Goal: Task Accomplishment & Management: Use online tool/utility

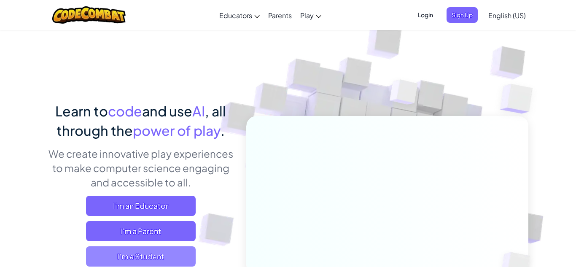
click at [154, 257] on span "I'm a Student" at bounding box center [141, 256] width 110 height 20
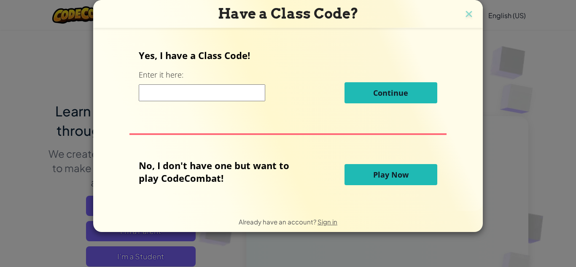
click at [184, 100] on input at bounding box center [202, 92] width 127 height 17
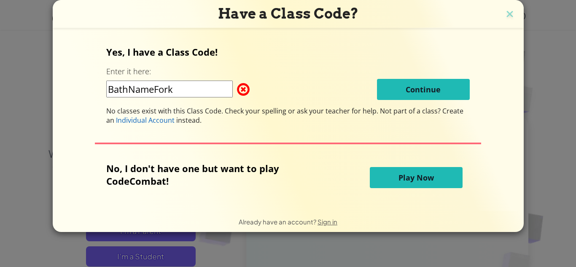
type input "BathNameFork"
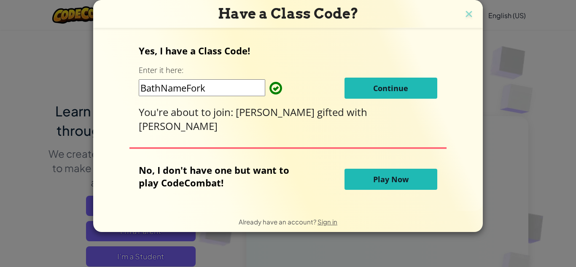
click at [393, 89] on span "Continue" at bounding box center [390, 88] width 35 height 10
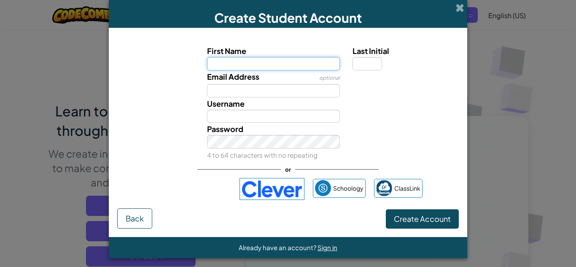
click at [275, 66] on input "First Name" at bounding box center [273, 64] width 133 height 14
type input "[PERSON_NAME]"
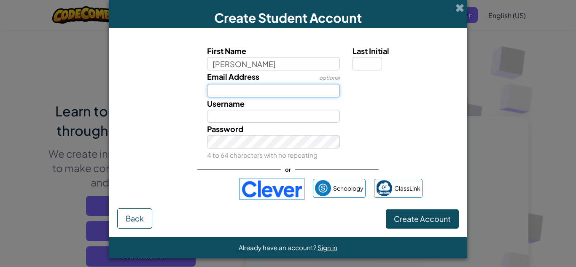
type input "[PERSON_NAME]"
click at [287, 93] on input "Email Address" at bounding box center [273, 91] width 133 height 14
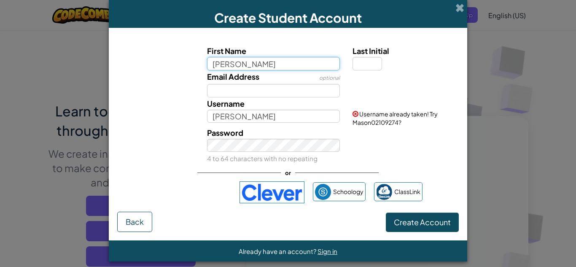
click at [255, 64] on input "[PERSON_NAME]" at bounding box center [273, 64] width 133 height 14
type input "M"
type input "kingmasnospace"
click at [386, 213] on button "Create Account" at bounding box center [422, 222] width 73 height 19
type input "Kingmasnospace"
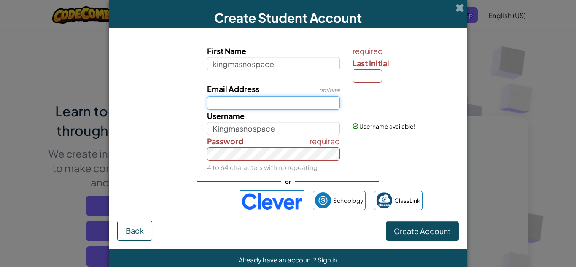
click at [273, 103] on input "Email Address" at bounding box center [273, 103] width 133 height 14
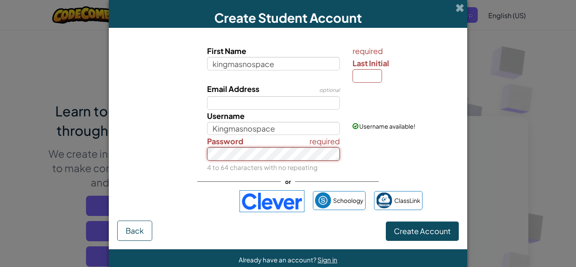
click at [386, 222] on button "Create Account" at bounding box center [422, 231] width 73 height 19
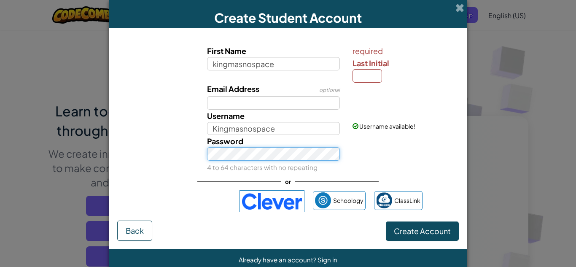
click at [386, 222] on button "Create Account" at bounding box center [422, 231] width 73 height 19
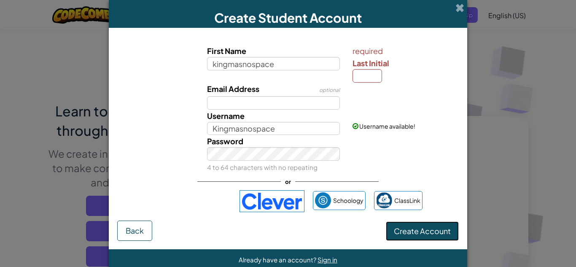
click at [404, 230] on span "Create Account" at bounding box center [422, 231] width 57 height 10
click at [409, 230] on span "Create Account" at bounding box center [422, 231] width 57 height 10
click at [423, 229] on span "Create Account" at bounding box center [422, 231] width 57 height 10
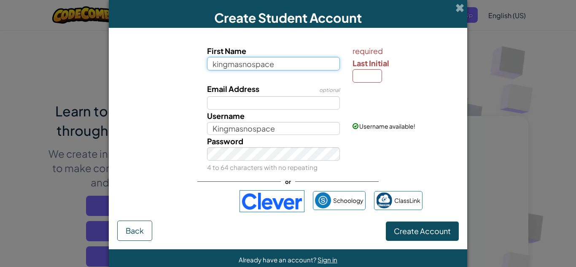
click at [285, 65] on input "kingmasnospace" at bounding box center [273, 64] width 133 height 14
type input "kingmasnospace brown"
click at [386, 222] on button "Create Account" at bounding box center [422, 231] width 73 height 19
type input "Kingmasnospace brown"
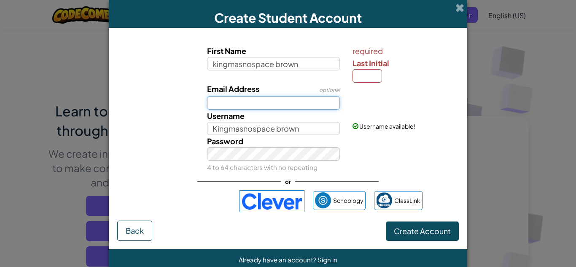
click at [300, 106] on input "Email Address" at bounding box center [273, 103] width 133 height 14
type input "0"
click at [386, 222] on button "Create Account" at bounding box center [422, 231] width 73 height 19
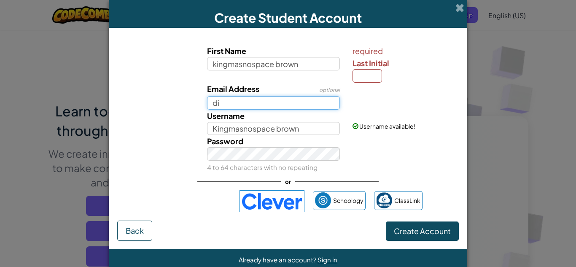
type input "d"
type input "2"
click at [386, 222] on button "Create Account" at bounding box center [422, 231] width 73 height 19
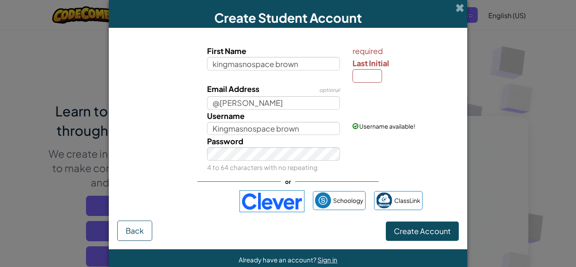
click at [413, 153] on div "Password 4 to 64 characters with no repeating" at bounding box center [288, 154] width 350 height 38
click at [259, 98] on input "@[PERSON_NAME]" at bounding box center [273, 103] width 133 height 14
click at [386, 222] on button "Create Account" at bounding box center [422, 231] width 73 height 19
click at [219, 102] on input "@[PERSON_NAME]" at bounding box center [273, 103] width 133 height 14
click at [208, 105] on input "@'[PERSON_NAME]" at bounding box center [273, 103] width 133 height 14
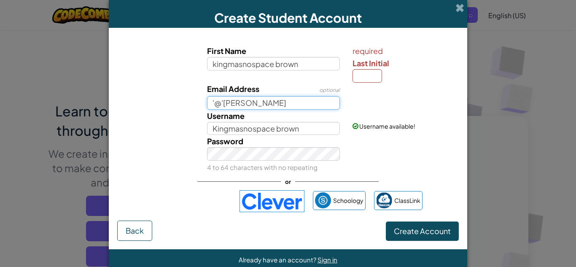
click at [386, 222] on button "Create Account" at bounding box center [422, 231] width 73 height 19
click at [259, 108] on input "@'[PERSON_NAME]" at bounding box center [273, 103] width 133 height 14
type input "@"
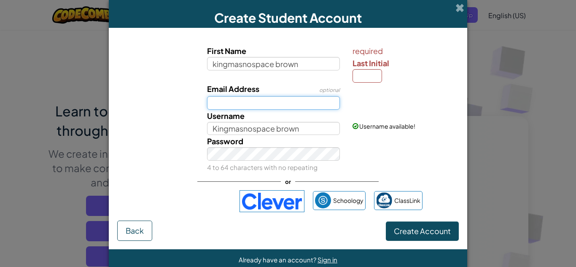
scroll to position [16, 0]
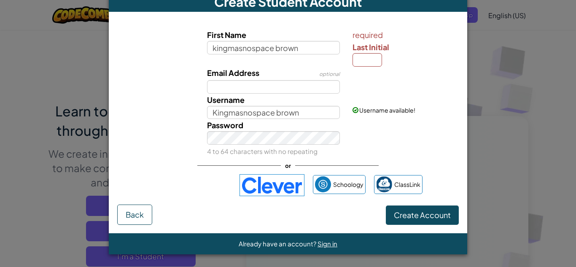
click at [251, 192] on img at bounding box center [272, 185] width 65 height 22
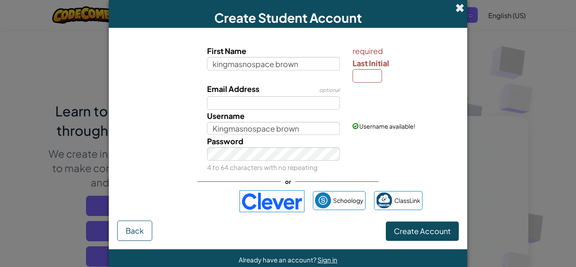
click at [462, 8] on span at bounding box center [460, 7] width 9 height 9
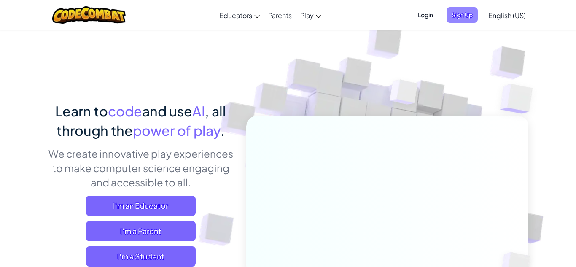
click at [461, 18] on span "Sign Up" at bounding box center [462, 15] width 31 height 16
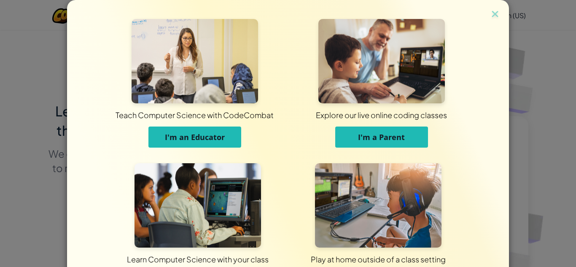
scroll to position [67, 0]
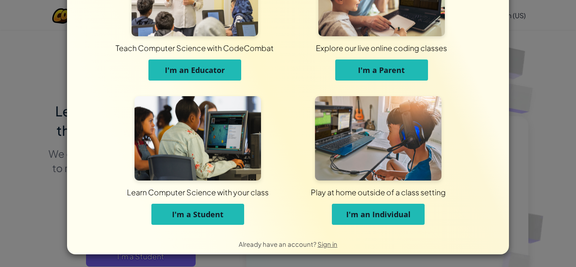
click at [211, 170] on img at bounding box center [198, 138] width 127 height 84
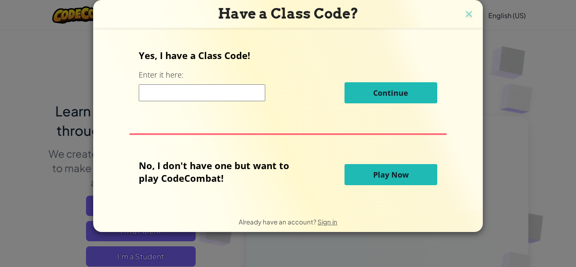
scroll to position [0, 0]
click at [399, 176] on span "Play Now" at bounding box center [390, 175] width 35 height 10
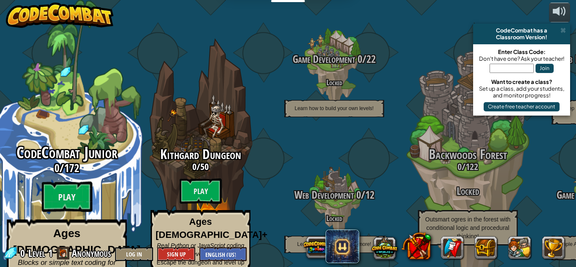
click at [97, 94] on div "CodeCombat Junior 0 / 172 Play Ages [DEMOGRAPHIC_DATA] Blocks or simple text co…" at bounding box center [66, 160] width 160 height 321
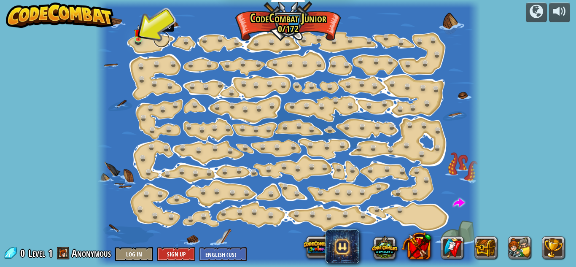
click at [161, 38] on link at bounding box center [161, 39] width 17 height 17
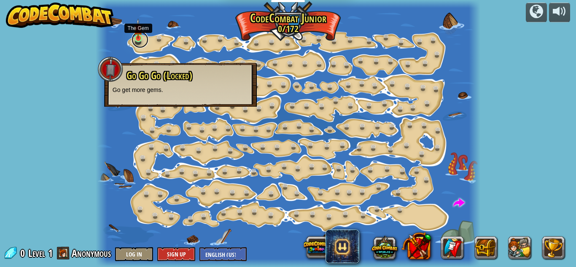
click at [148, 41] on link at bounding box center [140, 39] width 17 height 17
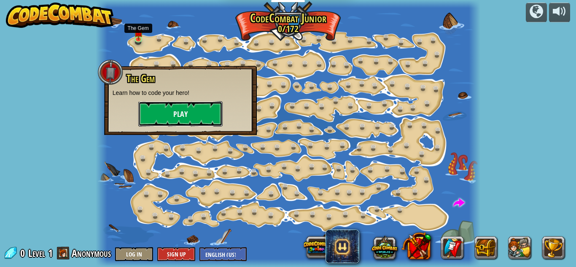
click at [163, 114] on button "Play" at bounding box center [180, 113] width 84 height 25
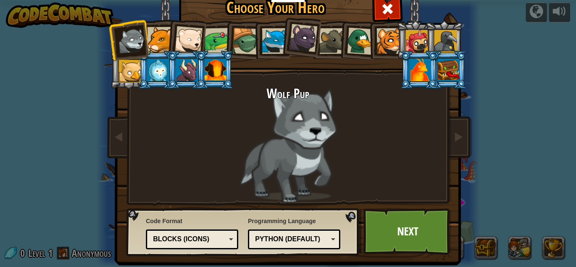
click at [149, 28] on div at bounding box center [160, 40] width 26 height 26
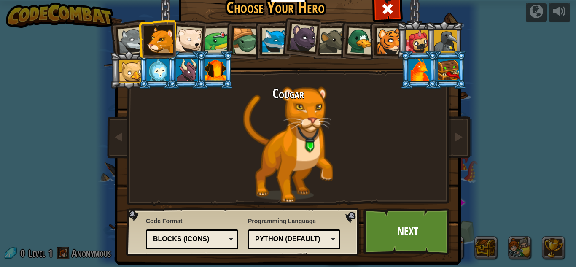
click at [390, 47] on div at bounding box center [390, 41] width 26 height 26
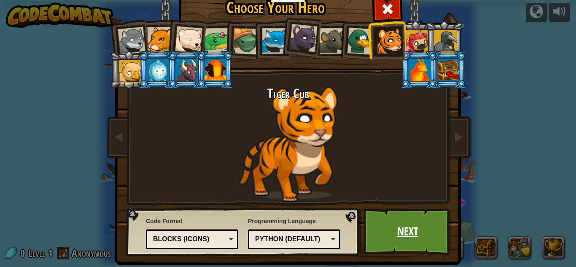
click at [402, 232] on link "Next" at bounding box center [408, 231] width 88 height 46
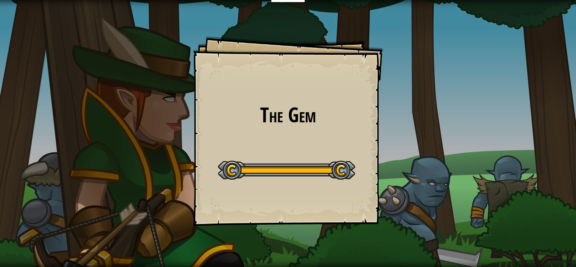
click at [368, 165] on div "The Gem Goals Start Level Error loading from server. Try refreshing the page. Y…" at bounding box center [288, 131] width 190 height 190
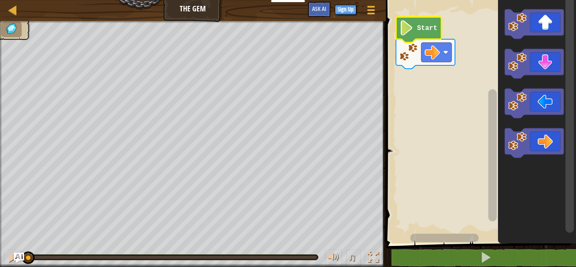
click at [408, 28] on image "Blockly Workspace" at bounding box center [407, 27] width 14 height 15
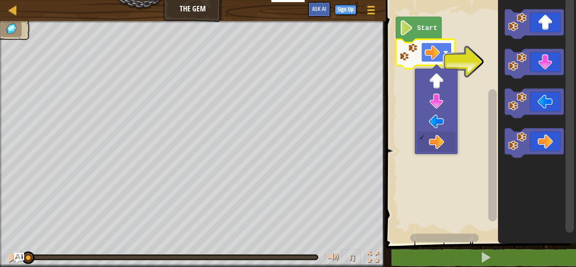
click at [538, 65] on icon "Blockly Workspace" at bounding box center [534, 64] width 59 height 30
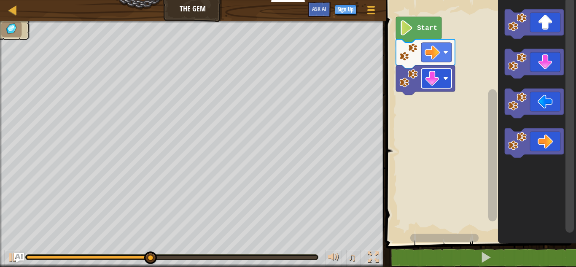
click at [444, 80] on image "Blockly Workspace" at bounding box center [445, 78] width 5 height 5
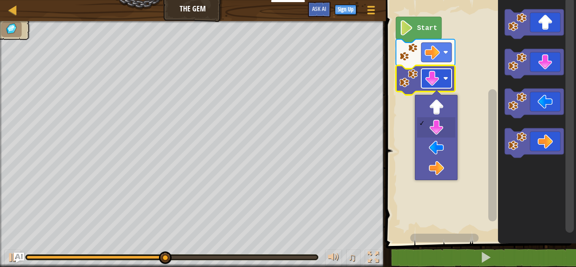
click at [444, 80] on image "Blockly Workspace" at bounding box center [445, 78] width 5 height 5
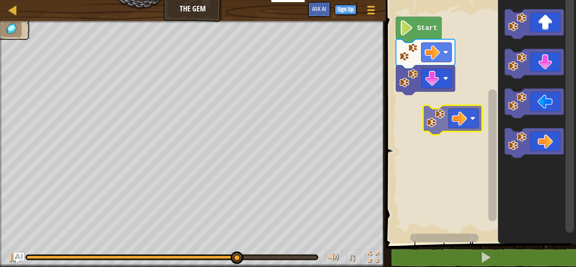
click at [425, 110] on div "Start" at bounding box center [480, 120] width 193 height 248
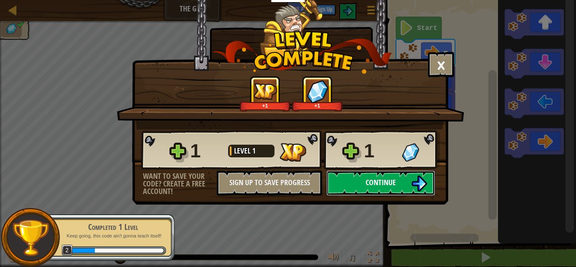
click at [368, 188] on button "Continue" at bounding box center [381, 182] width 109 height 25
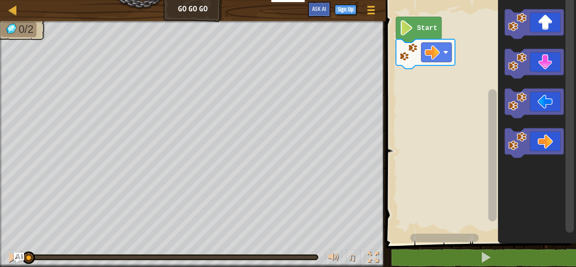
click at [429, 27] on text "Start" at bounding box center [427, 28] width 20 height 8
click at [402, 35] on icon "Blockly Workspace" at bounding box center [419, 30] width 46 height 26
click at [405, 32] on image "Blockly Workspace" at bounding box center [407, 27] width 14 height 15
click at [400, 27] on image "Blockly Workspace" at bounding box center [407, 27] width 14 height 15
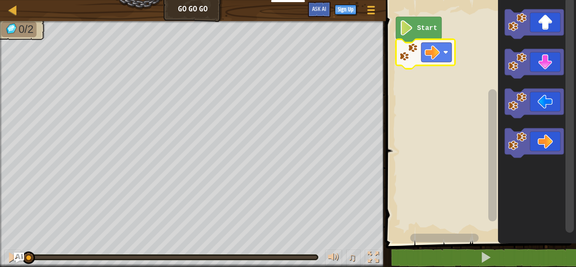
click at [411, 59] on image "Blockly Workspace" at bounding box center [409, 52] width 19 height 19
click at [409, 31] on image "Blockly Workspace" at bounding box center [407, 27] width 14 height 15
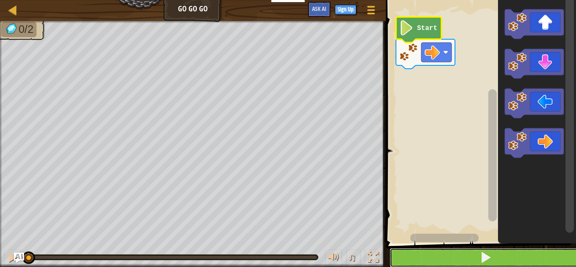
click at [467, 263] on button at bounding box center [486, 257] width 193 height 19
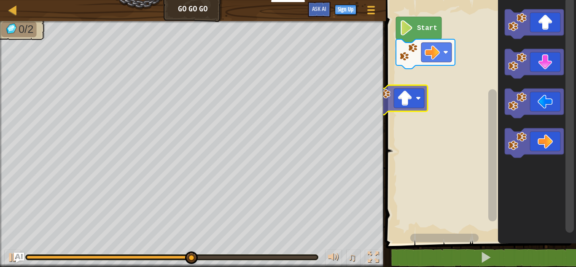
click at [408, 100] on div "Start" at bounding box center [480, 120] width 193 height 248
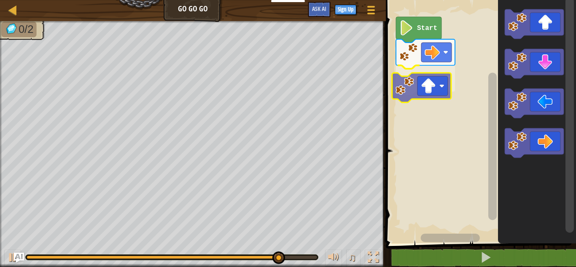
click at [431, 81] on div "Start" at bounding box center [480, 120] width 193 height 248
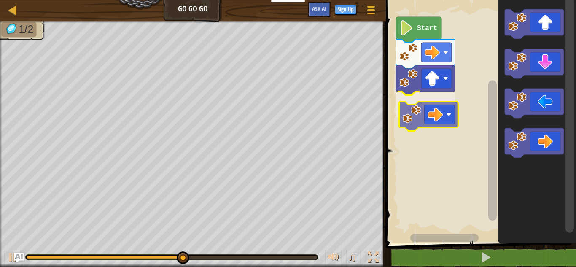
click at [426, 105] on div "Start" at bounding box center [480, 120] width 193 height 248
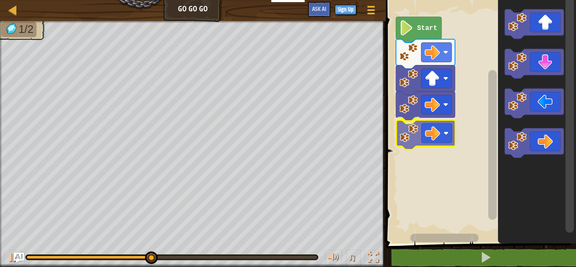
click at [423, 121] on div "Start" at bounding box center [480, 120] width 193 height 248
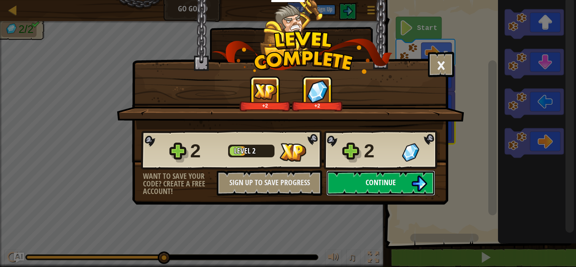
click at [416, 181] on img at bounding box center [419, 184] width 16 height 16
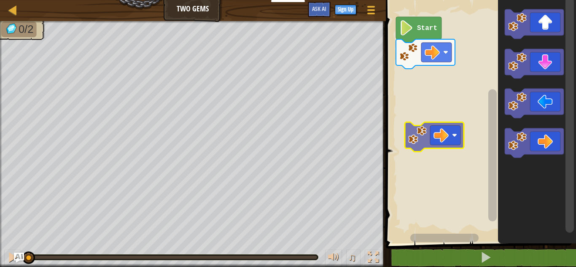
click at [317, 56] on div "Map Two Gems Game Menu Sign Up Ask AI 1 ההההההההההההההההההההההההההההההההההההההה…" at bounding box center [288, 133] width 576 height 267
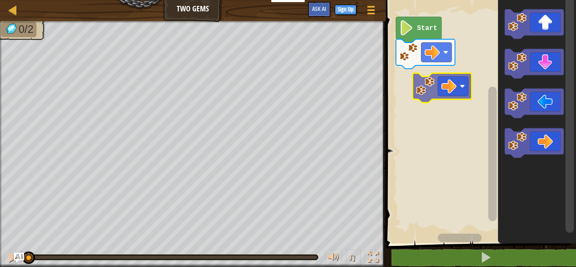
click at [416, 49] on div "Start" at bounding box center [480, 120] width 193 height 248
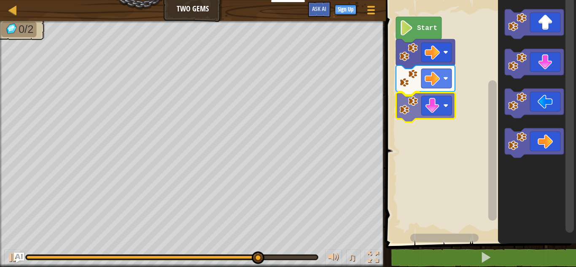
click at [437, 102] on div "Start" at bounding box center [480, 120] width 193 height 248
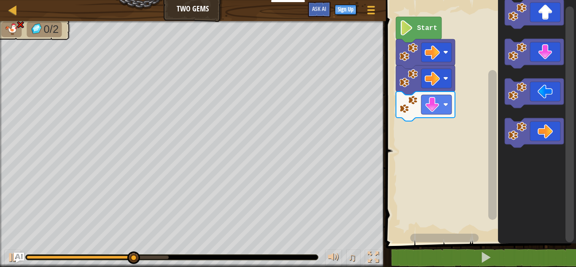
click at [519, 28] on icon "Blockly Workspace" at bounding box center [537, 120] width 78 height 248
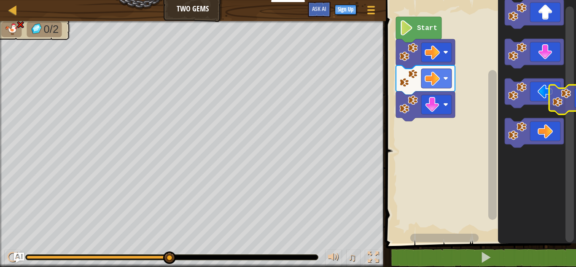
click at [566, 115] on div "Start" at bounding box center [480, 120] width 193 height 248
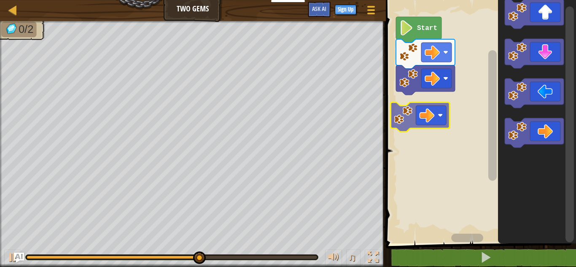
click at [409, 111] on div "Start" at bounding box center [480, 120] width 193 height 248
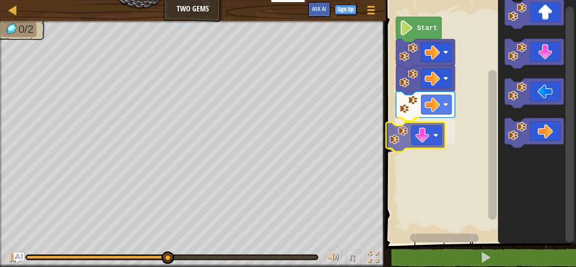
click at [435, 125] on div "Start" at bounding box center [480, 120] width 193 height 248
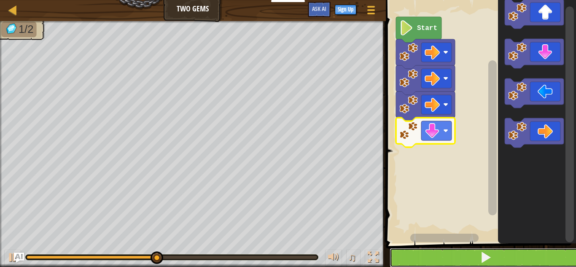
click at [461, 254] on button at bounding box center [486, 257] width 193 height 19
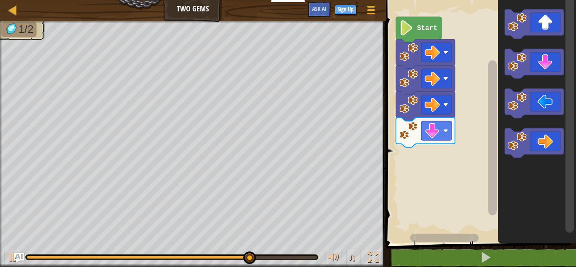
click at [421, 116] on div "Start" at bounding box center [480, 120] width 193 height 248
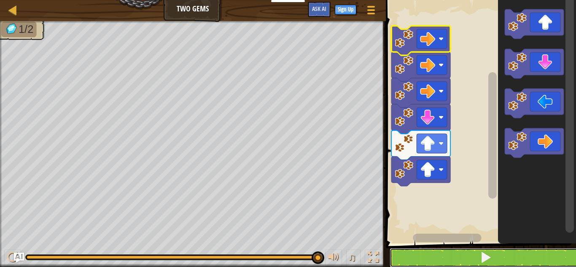
click at [452, 260] on button at bounding box center [486, 257] width 193 height 19
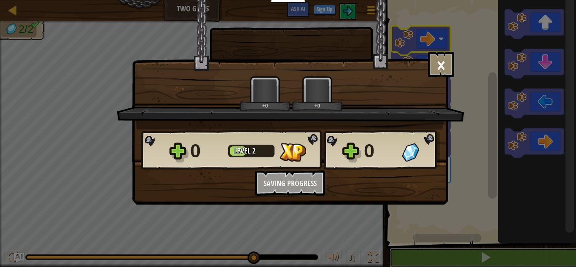
scroll to position [0, 0]
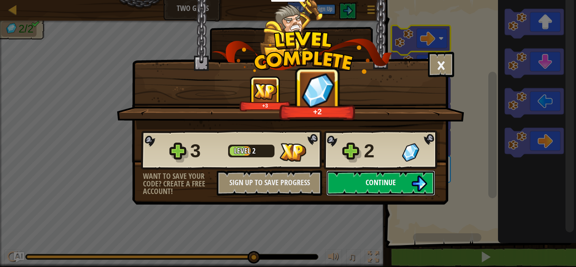
click at [360, 178] on button "Continue" at bounding box center [381, 182] width 109 height 25
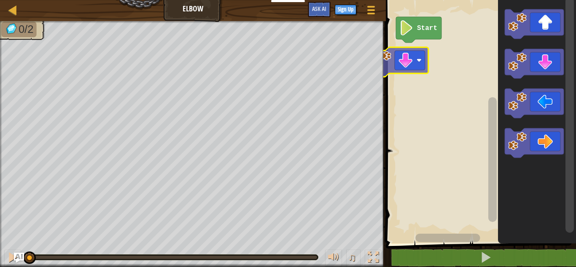
click at [376, 47] on div "Map Elbow Game Menu Sign Up Ask AI 1 הההההההההההההההההההההההההההההההההההההההההה…" at bounding box center [288, 133] width 576 height 267
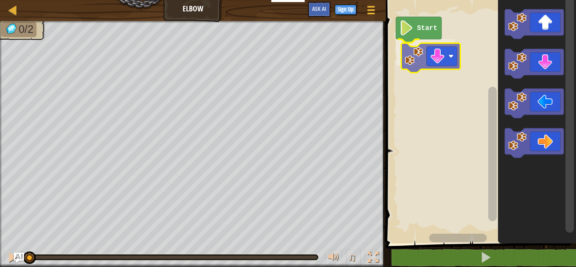
click at [416, 56] on div "Start" at bounding box center [480, 120] width 193 height 248
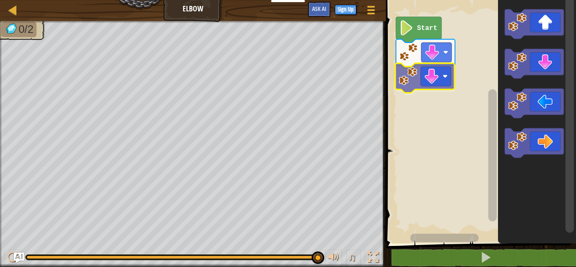
click at [430, 81] on div "Start" at bounding box center [480, 120] width 193 height 248
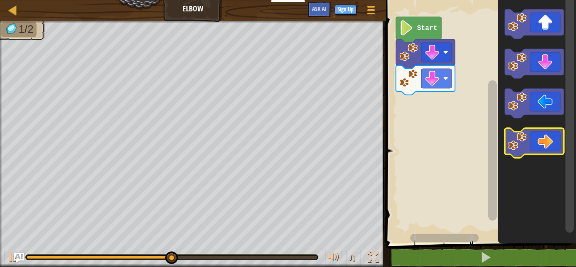
click at [506, 143] on icon "Blockly Workspace" at bounding box center [534, 143] width 59 height 30
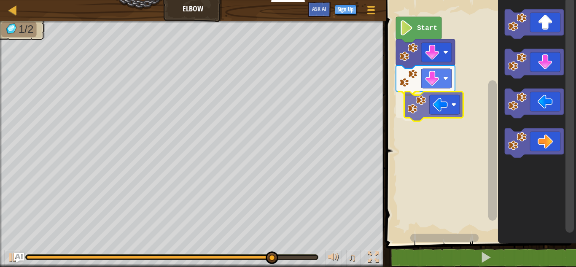
click at [427, 105] on div "Start" at bounding box center [480, 120] width 193 height 248
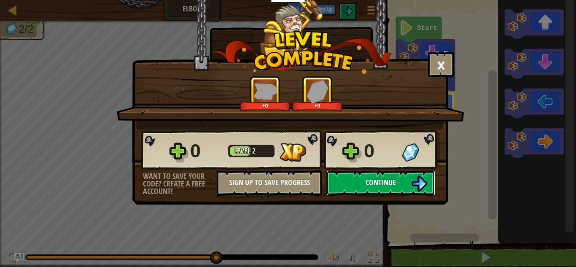
click at [387, 187] on span "Continue" at bounding box center [381, 182] width 30 height 11
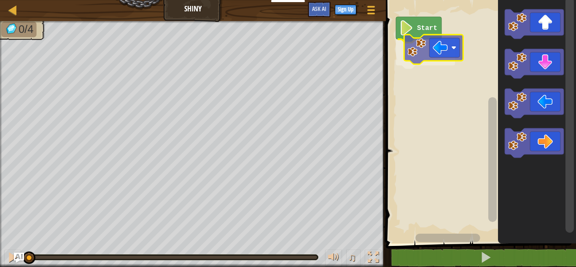
click at [430, 68] on div "Start" at bounding box center [480, 120] width 193 height 248
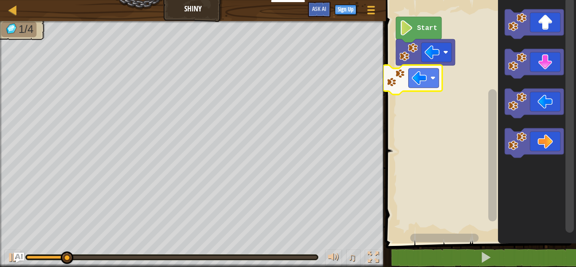
click at [396, 91] on div "Start" at bounding box center [480, 120] width 193 height 248
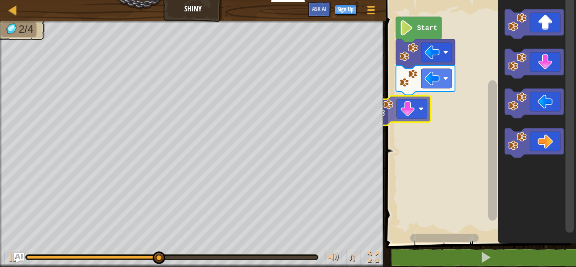
click at [402, 105] on div "Start" at bounding box center [480, 120] width 193 height 248
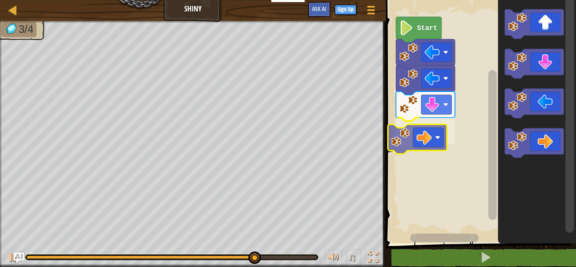
click at [414, 132] on div "Start" at bounding box center [480, 120] width 193 height 248
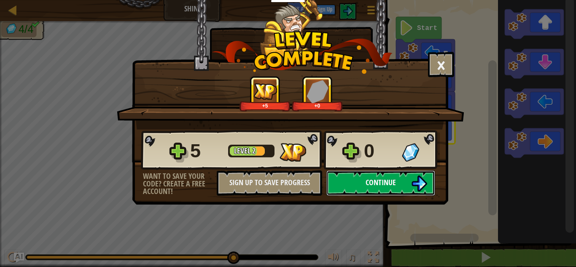
click at [373, 186] on span "Continue" at bounding box center [381, 182] width 30 height 11
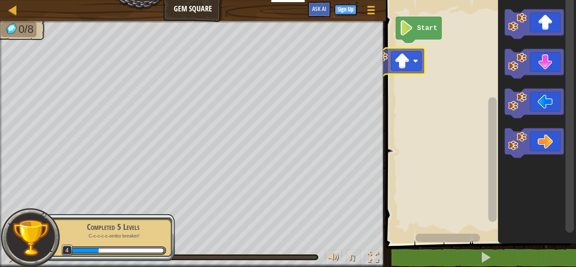
click at [397, 59] on div "Start" at bounding box center [480, 120] width 193 height 248
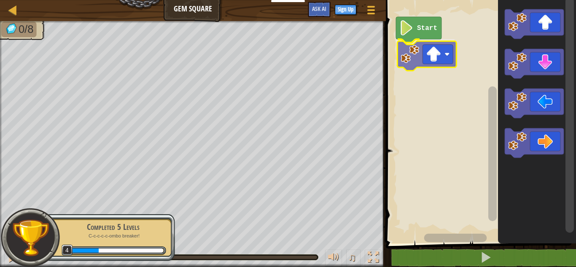
click at [428, 52] on div "Start" at bounding box center [480, 120] width 193 height 248
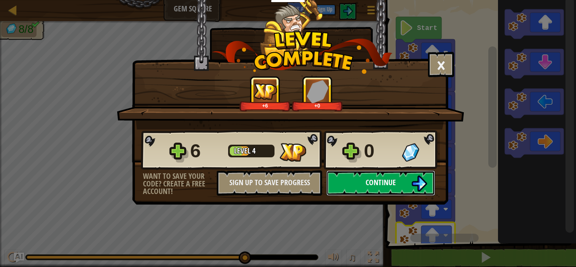
click at [362, 192] on button "Continue" at bounding box center [381, 182] width 109 height 25
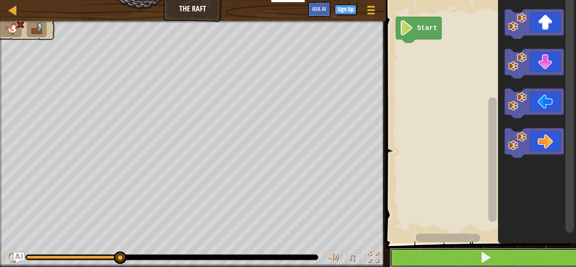
click at [466, 249] on button at bounding box center [486, 257] width 193 height 19
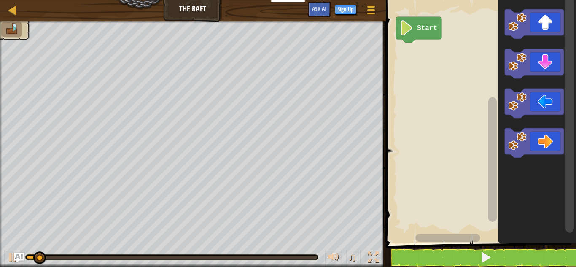
click at [405, 28] on image "Blockly Workspace" at bounding box center [407, 27] width 14 height 15
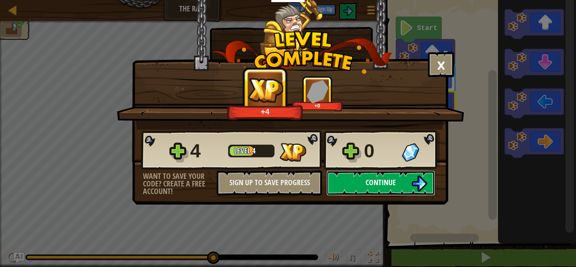
click at [391, 190] on button "Continue" at bounding box center [381, 182] width 109 height 25
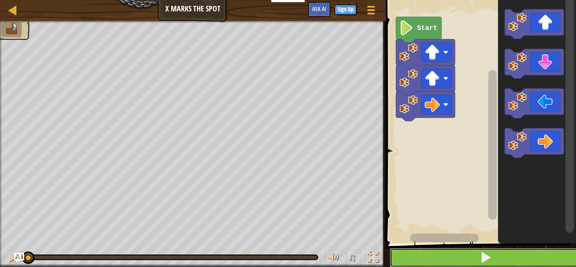
click at [478, 256] on button at bounding box center [486, 257] width 193 height 19
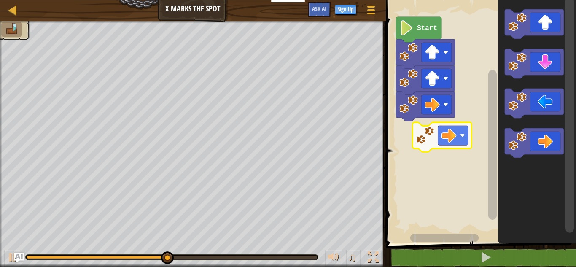
click at [465, 132] on div "Start" at bounding box center [480, 120] width 193 height 248
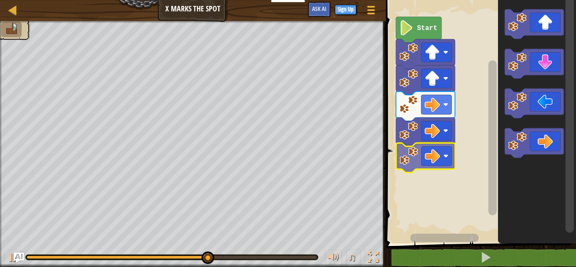
click at [448, 157] on div "Start" at bounding box center [480, 120] width 193 height 248
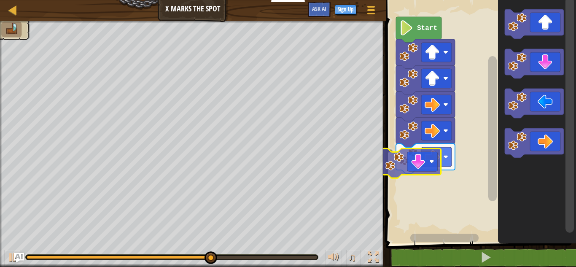
click at [417, 152] on div "Start" at bounding box center [480, 120] width 193 height 248
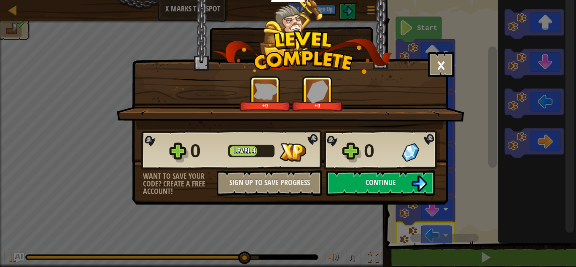
click at [376, 165] on div "0 Level 4 0" at bounding box center [290, 150] width 299 height 41
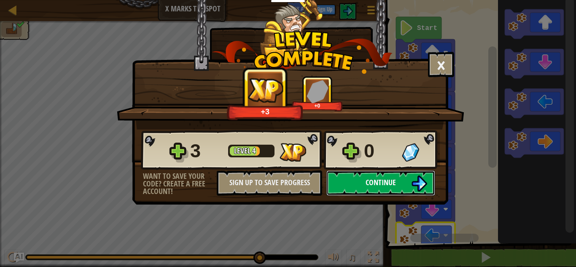
click at [373, 173] on button "Continue" at bounding box center [381, 182] width 109 height 25
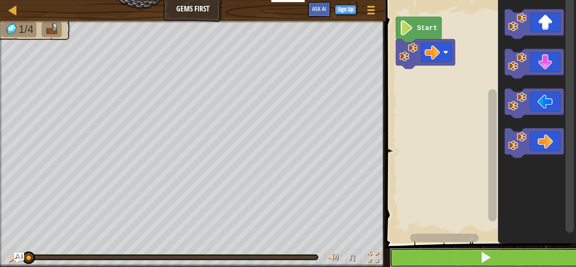
click at [452, 260] on button at bounding box center [486, 257] width 193 height 19
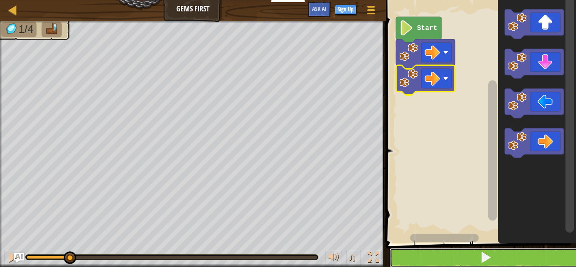
click at [507, 257] on button at bounding box center [486, 257] width 193 height 19
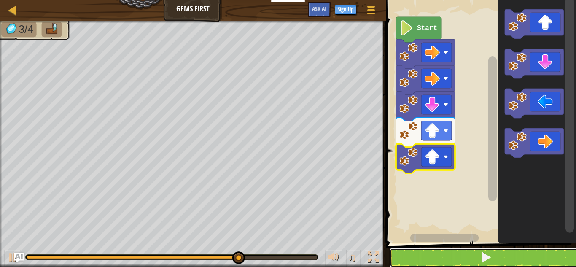
click at [508, 259] on button at bounding box center [486, 257] width 193 height 19
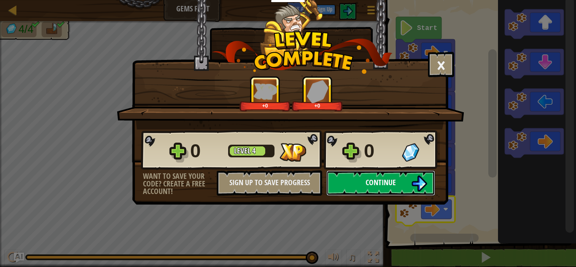
click at [386, 179] on span "Continue" at bounding box center [381, 182] width 30 height 11
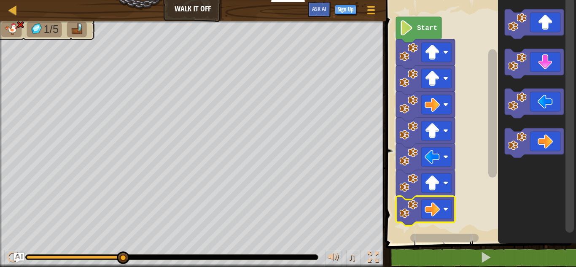
click at [428, 18] on icon "Blockly Workspace" at bounding box center [419, 30] width 46 height 26
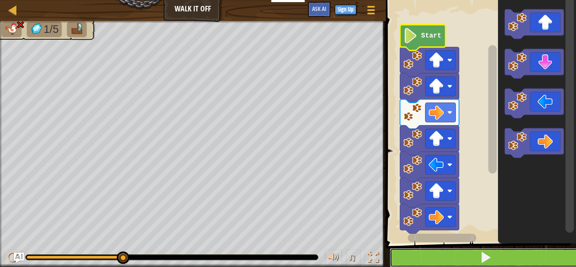
click at [480, 256] on button at bounding box center [486, 257] width 193 height 19
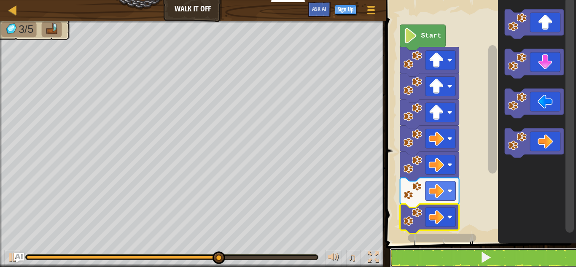
click at [500, 258] on button at bounding box center [486, 257] width 193 height 19
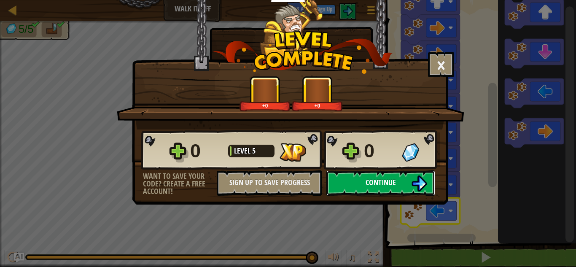
click at [360, 187] on button "Continue" at bounding box center [381, 182] width 109 height 25
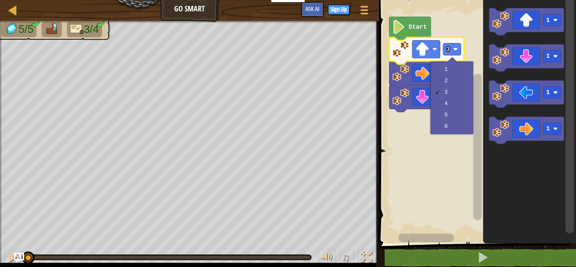
click at [423, 126] on rect "Blockly Workspace" at bounding box center [477, 120] width 200 height 248
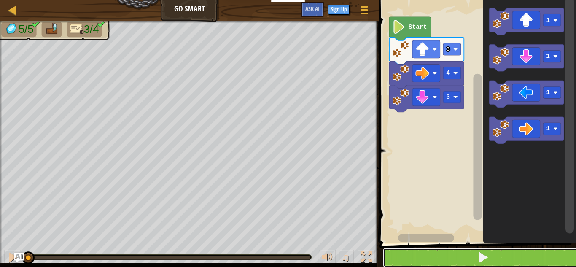
click at [419, 262] on button at bounding box center [483, 257] width 200 height 19
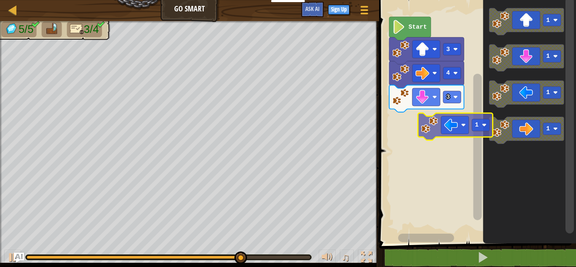
click at [412, 153] on div "Start 3 4 3 1 1 1 1 1" at bounding box center [477, 120] width 200 height 248
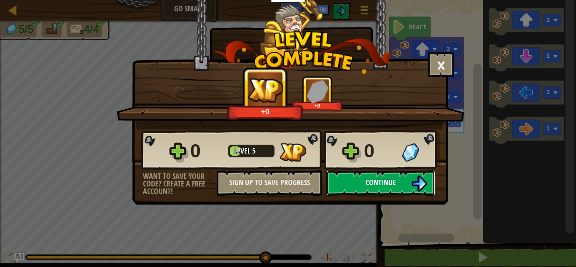
click at [417, 186] on img at bounding box center [419, 184] width 16 height 16
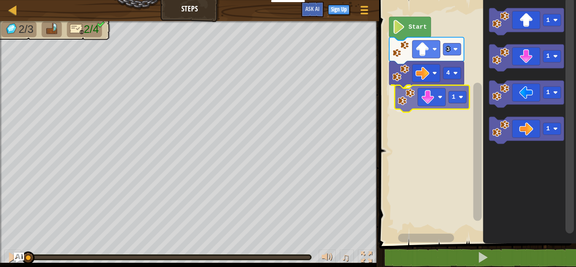
click at [424, 105] on div "4 1 3 Start 1 1 1 1 1" at bounding box center [477, 120] width 200 height 248
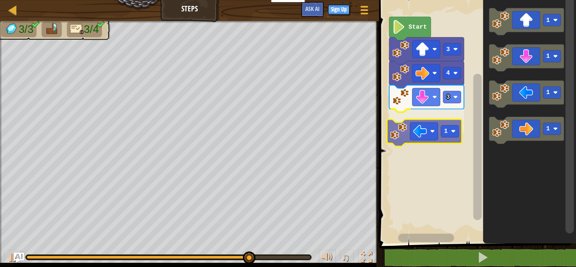
click at [438, 134] on div "Start 3 4 3 1 1 1 1 1 1" at bounding box center [477, 120] width 200 height 248
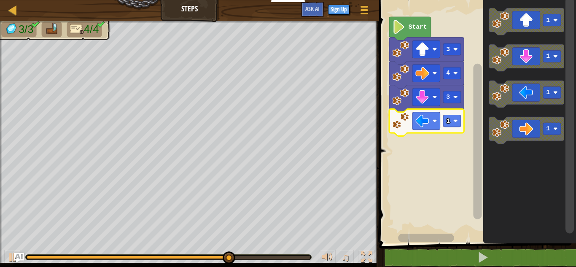
click at [462, 121] on icon "Blockly Workspace" at bounding box center [426, 122] width 75 height 27
click at [453, 122] on rect "Blockly Workspace" at bounding box center [452, 121] width 18 height 12
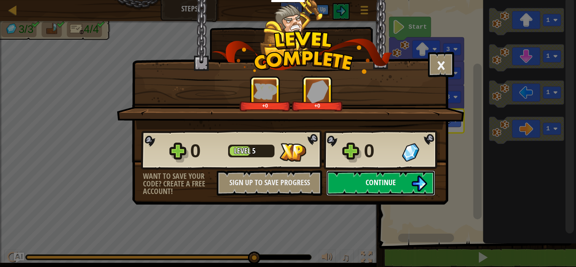
click at [403, 181] on button "Continue" at bounding box center [381, 182] width 109 height 25
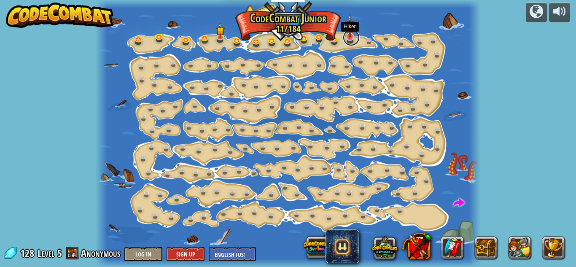
click at [351, 39] on link at bounding box center [351, 37] width 17 height 17
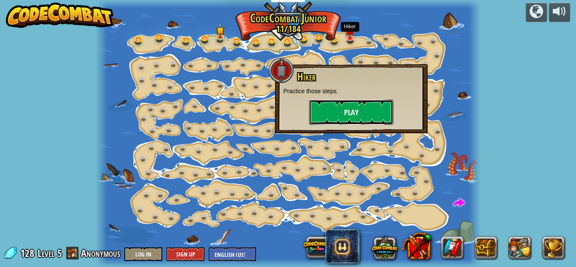
click at [334, 110] on button "Play" at bounding box center [351, 112] width 84 height 25
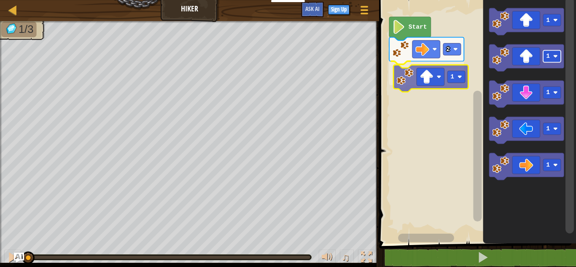
click at [454, 81] on div "2 1 Start 1 1 1 1 1 1" at bounding box center [477, 120] width 200 height 248
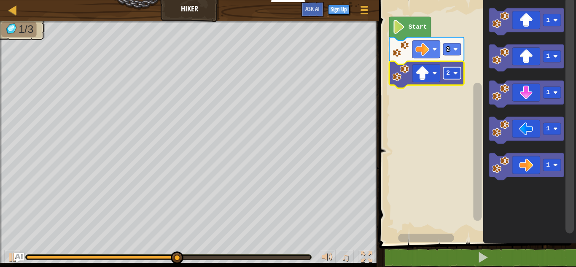
click at [448, 73] on text "2" at bounding box center [448, 73] width 4 height 7
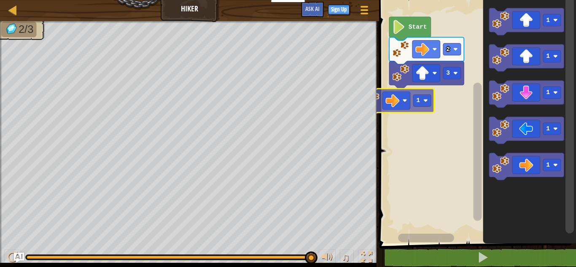
click at [403, 101] on div "Start 2 3 1 1 1 1 1 1 1" at bounding box center [477, 120] width 200 height 248
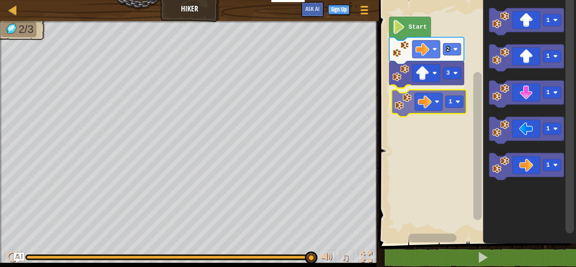
click at [419, 106] on div "Start 2 3 1 1 1 1 1 1 1" at bounding box center [477, 120] width 200 height 248
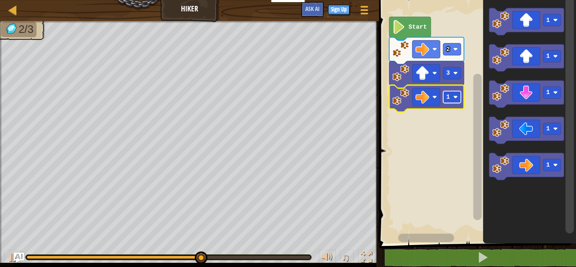
click at [458, 97] on image "Blockly Workspace" at bounding box center [456, 97] width 5 height 5
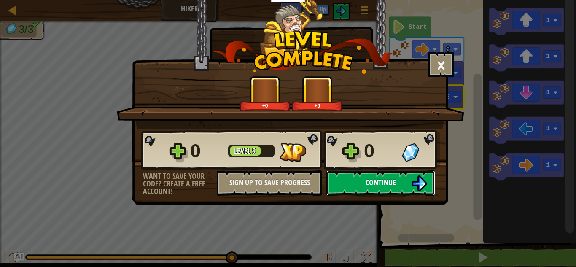
click at [382, 172] on button "Continue" at bounding box center [381, 182] width 109 height 25
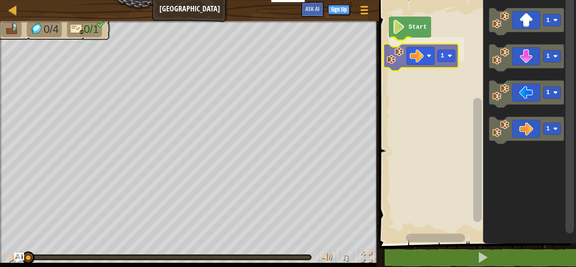
click at [406, 52] on div "Start 1 1 1 1 1 1" at bounding box center [477, 120] width 200 height 248
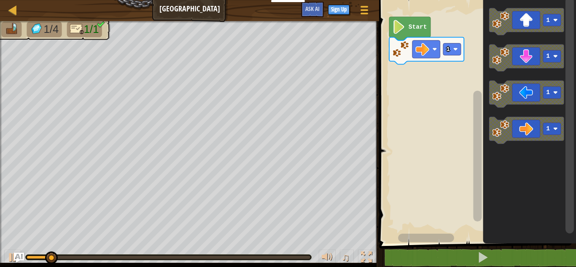
click at [517, 132] on icon "Blockly Workspace" at bounding box center [526, 130] width 75 height 27
click at [448, 53] on text "1" at bounding box center [448, 49] width 4 height 7
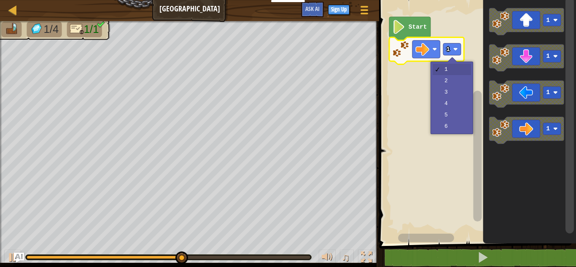
click at [452, 105] on rect "Blockly Workspace" at bounding box center [477, 120] width 200 height 248
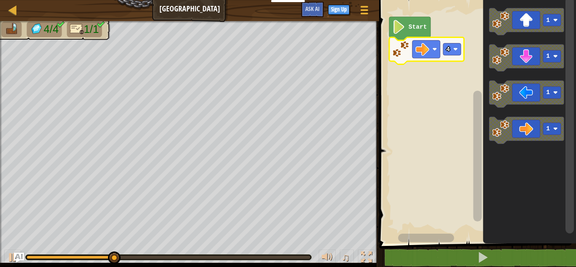
click at [456, 45] on rect "Blockly Workspace" at bounding box center [452, 49] width 18 height 12
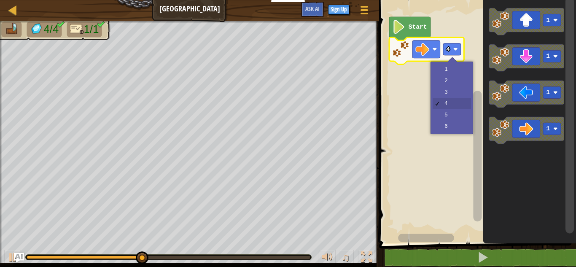
click at [457, 117] on rect "Blockly Workspace" at bounding box center [477, 120] width 200 height 248
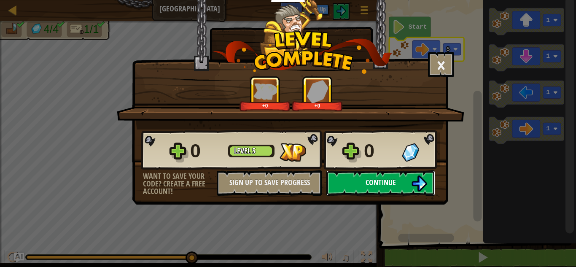
click at [392, 183] on span "Continue" at bounding box center [381, 182] width 30 height 11
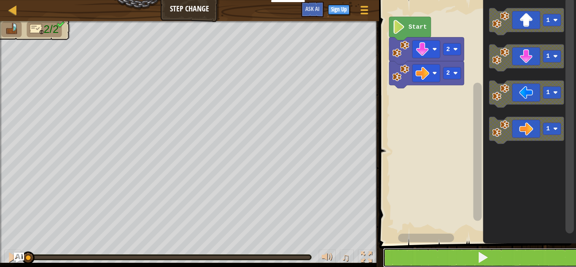
click at [449, 255] on button at bounding box center [483, 257] width 200 height 19
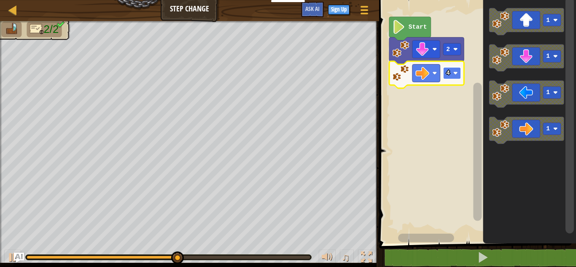
click at [454, 75] on image "Blockly Workspace" at bounding box center [456, 73] width 5 height 5
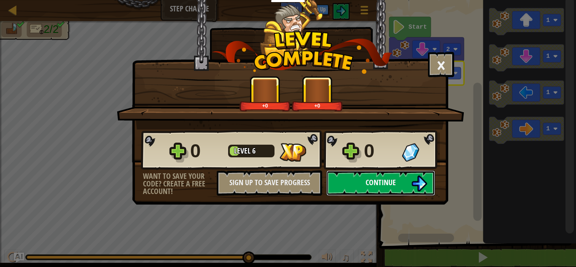
click at [385, 184] on span "Continue" at bounding box center [381, 182] width 30 height 11
